Goal: Task Accomplishment & Management: Manage account settings

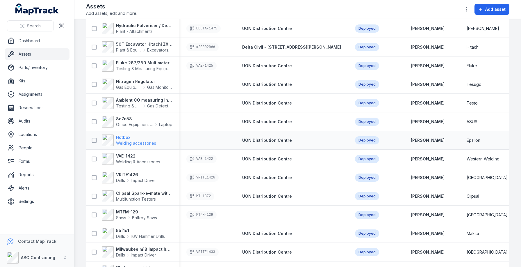
scroll to position [243, 0]
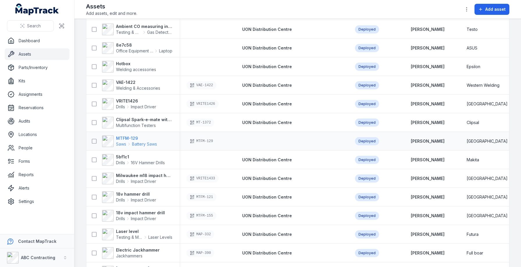
click at [129, 142] on icon at bounding box center [129, 144] width 5 height 5
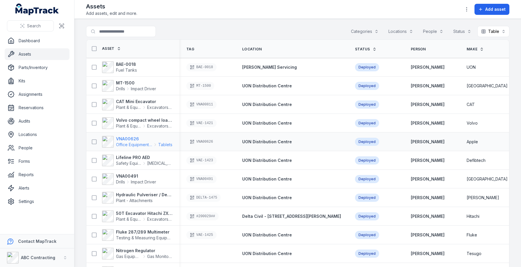
click at [127, 140] on strong "VNA00626" at bounding box center [144, 139] width 56 height 6
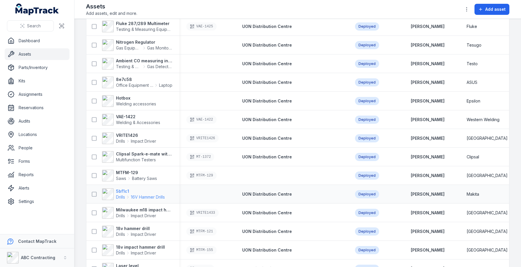
scroll to position [241, 0]
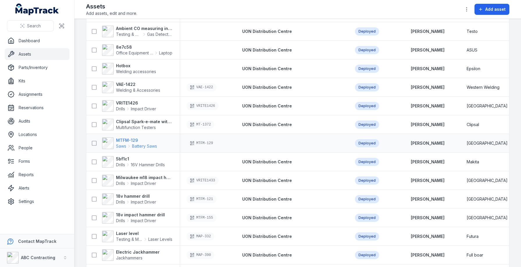
click at [117, 142] on strong "MTFM-129" at bounding box center [136, 140] width 41 height 6
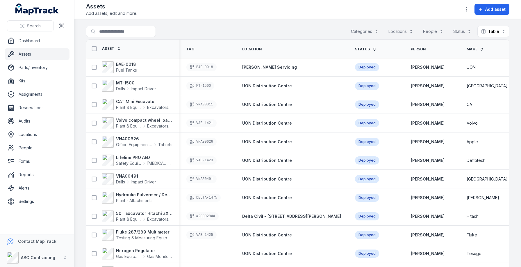
scroll to position [198, 0]
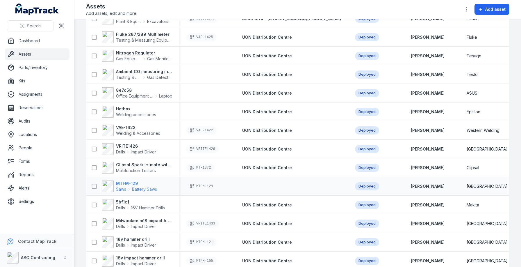
click at [132, 185] on strong "MTFM-129" at bounding box center [136, 183] width 41 height 6
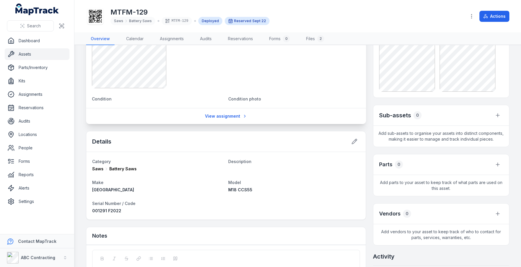
scroll to position [173, 0]
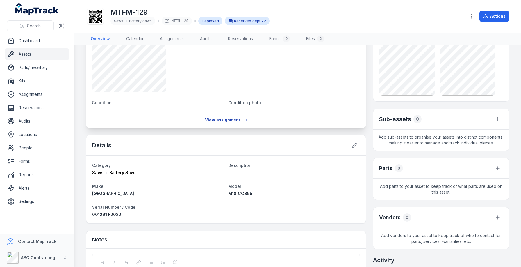
click at [223, 123] on link "View assignment" at bounding box center [226, 119] width 50 height 11
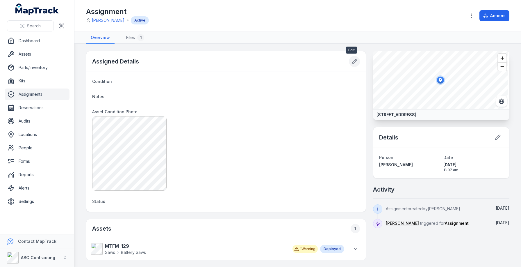
click at [351, 58] on button at bounding box center [354, 61] width 11 height 11
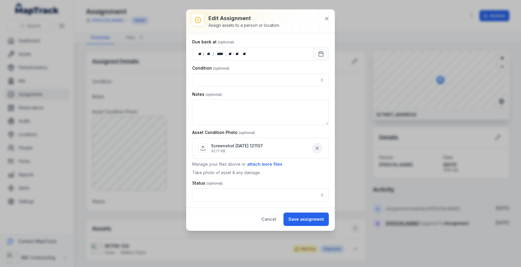
click at [322, 148] on button "button" at bounding box center [317, 148] width 11 height 11
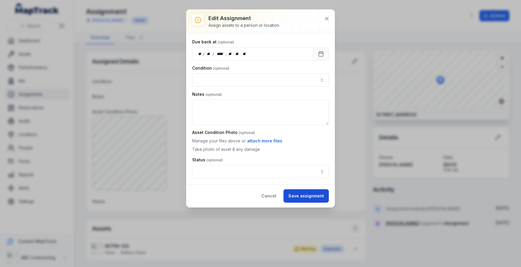
click at [310, 194] on button "Save assignment" at bounding box center [306, 195] width 45 height 13
